Goal: Leave review/rating: Share an evaluation or opinion about a product, service, or content

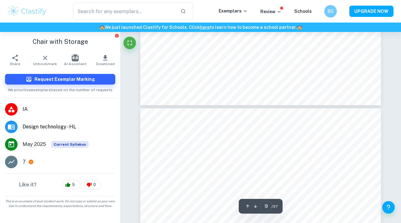
type input "10"
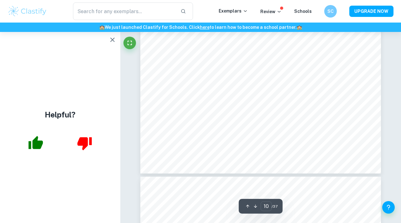
scroll to position [3412, 0]
